Goal: Task Accomplishment & Management: Use online tool/utility

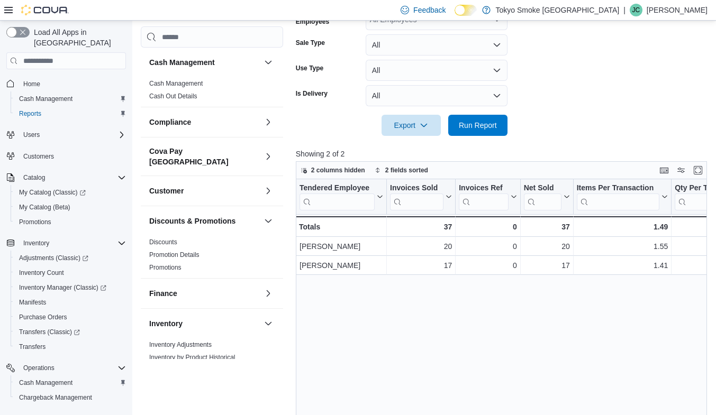
scroll to position [216, 0]
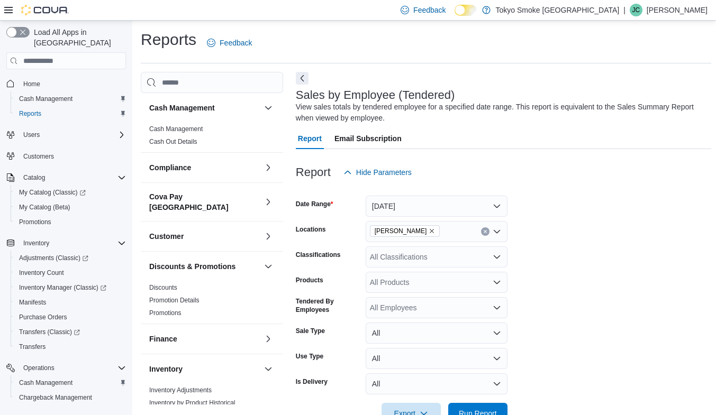
click at [606, 257] on form "Date Range [DATE] Locations [PERSON_NAME] Classifications All Classifications P…" at bounding box center [503, 303] width 415 height 241
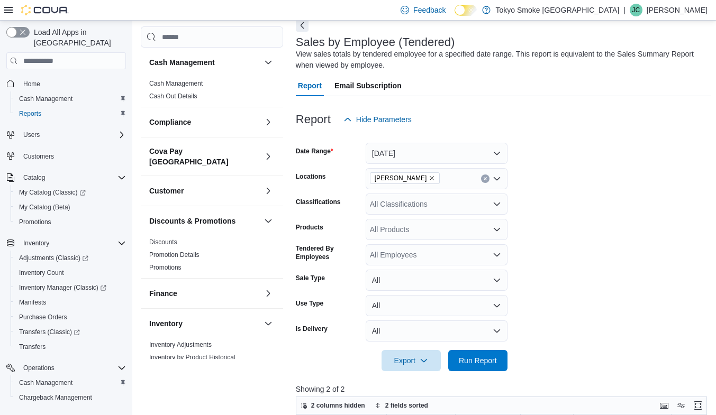
scroll to position [106, 0]
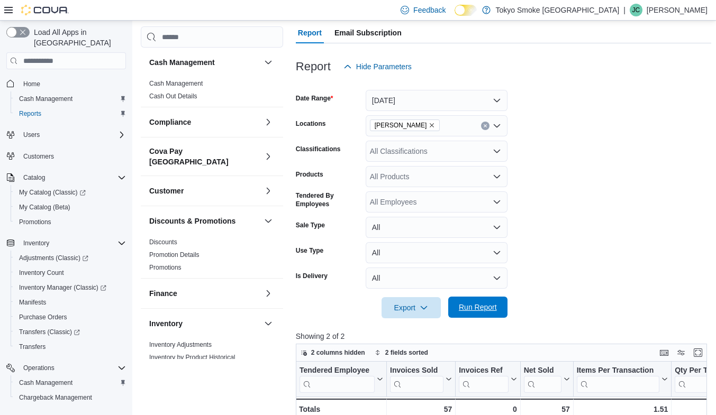
click at [487, 307] on span "Run Report" at bounding box center [478, 307] width 38 height 11
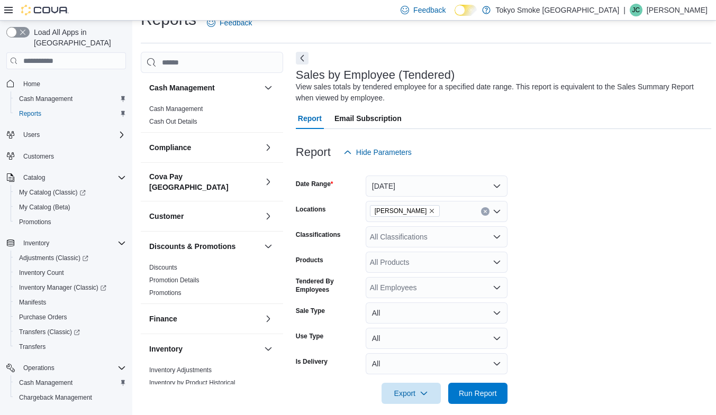
scroll to position [0, 0]
